Goal: Task Accomplishment & Management: Complete application form

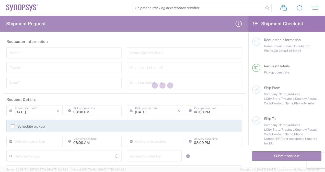
type input "[GEOGRAPHIC_DATA]"
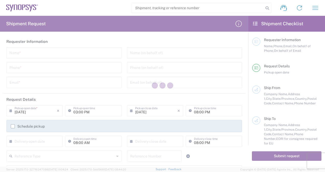
type input "[GEOGRAPHIC_DATA]"
